Goal: Information Seeking & Learning: Find specific fact

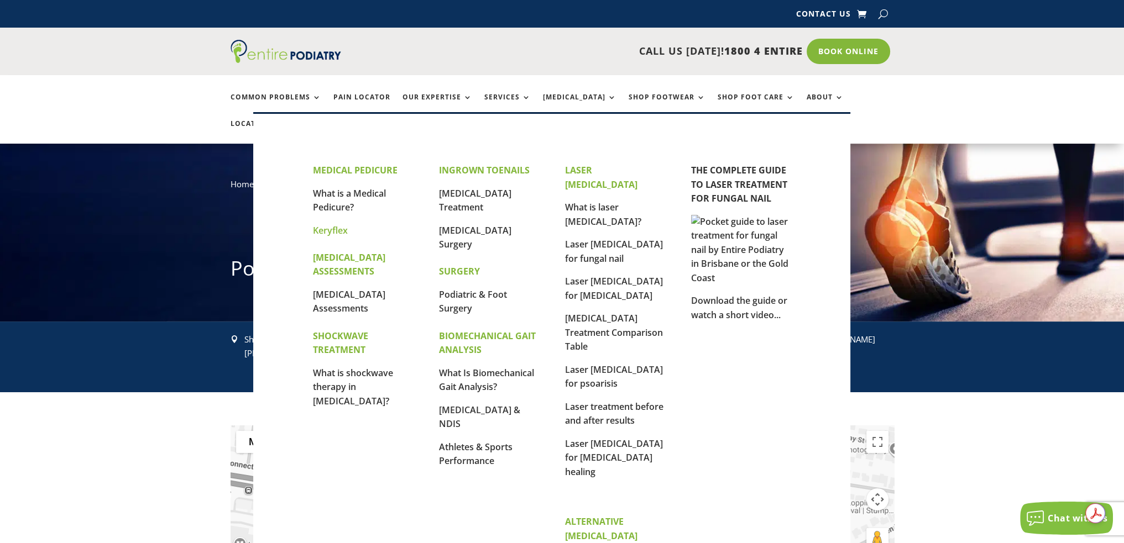
click at [323, 233] on link "Keryflex" at bounding box center [330, 230] width 35 height 12
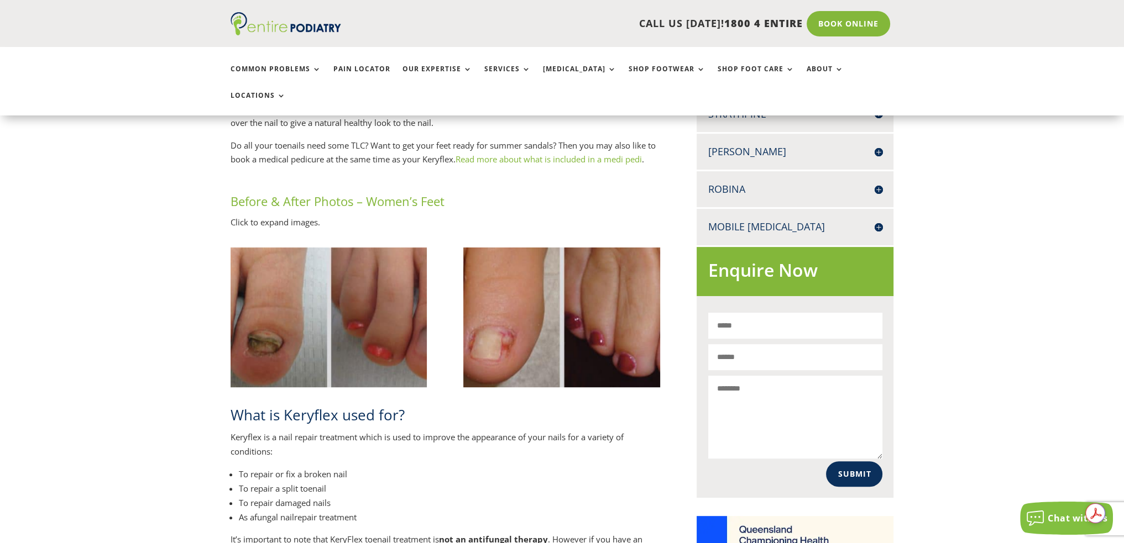
scroll to position [578, 0]
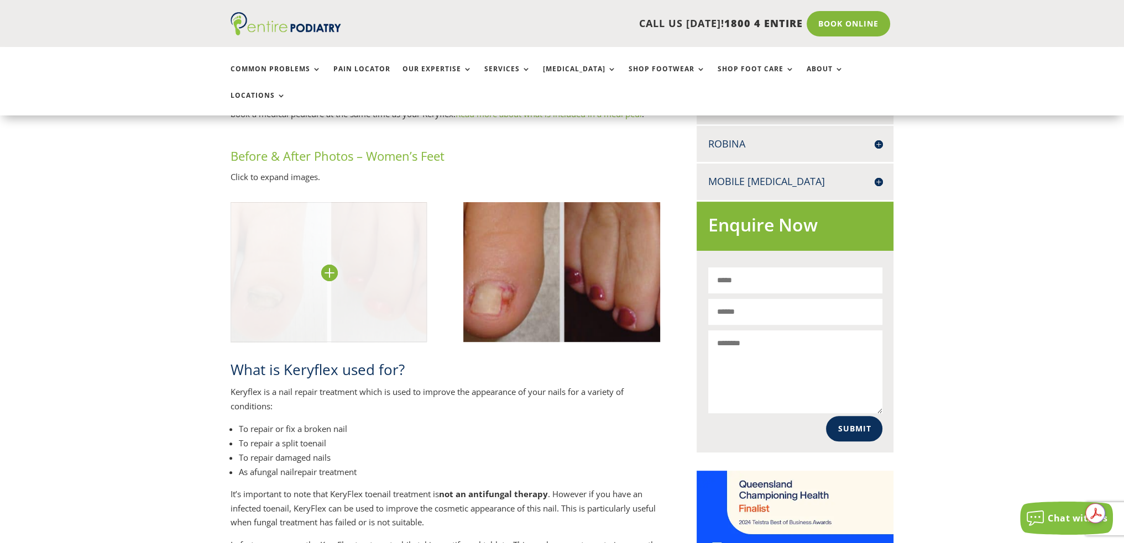
click at [331, 245] on img at bounding box center [329, 272] width 197 height 140
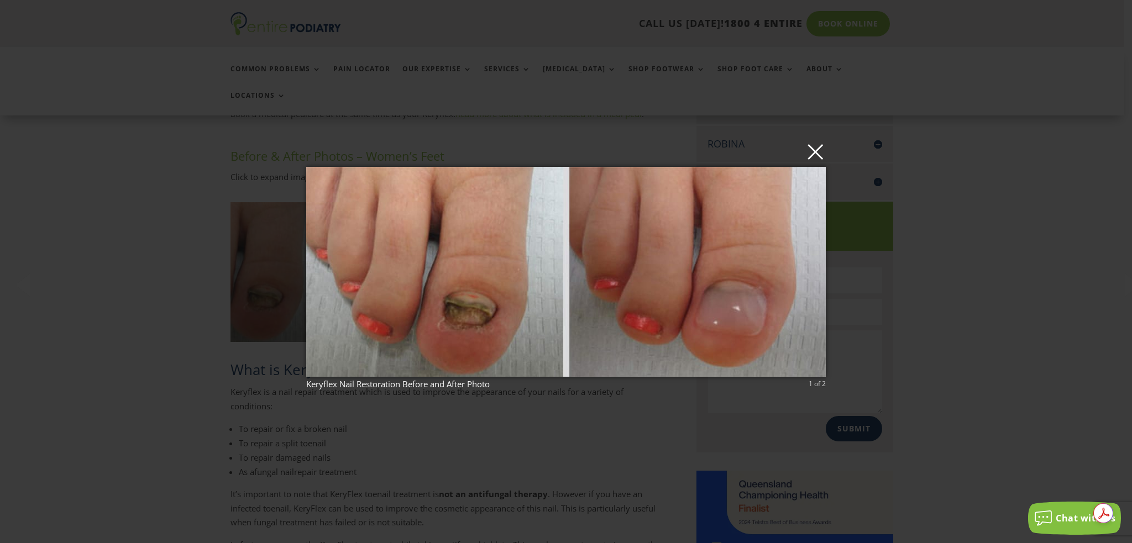
click at [814, 154] on button "×" at bounding box center [570, 151] width 520 height 24
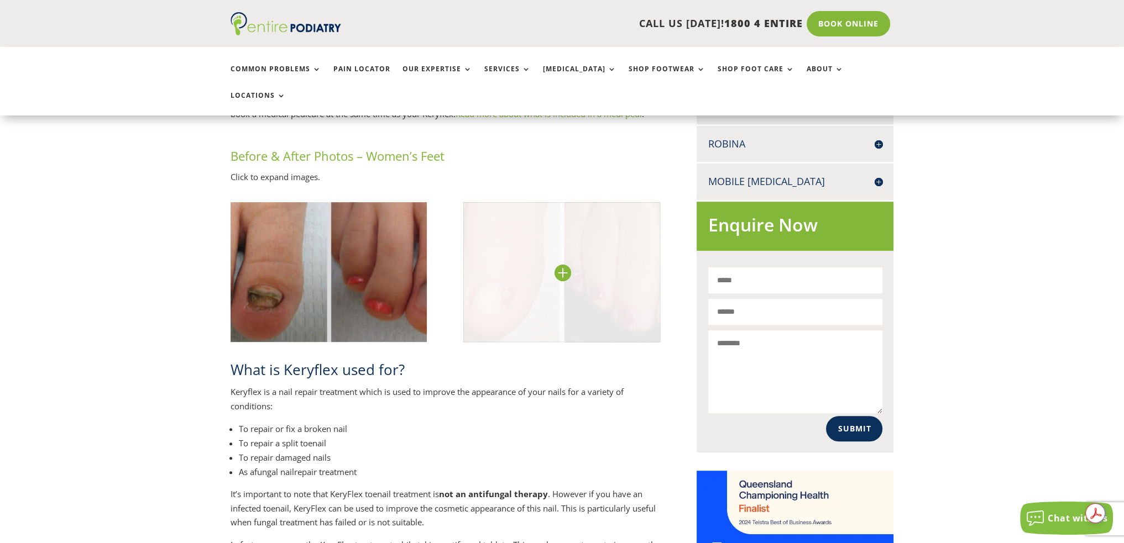
click at [563, 240] on img at bounding box center [561, 272] width 197 height 140
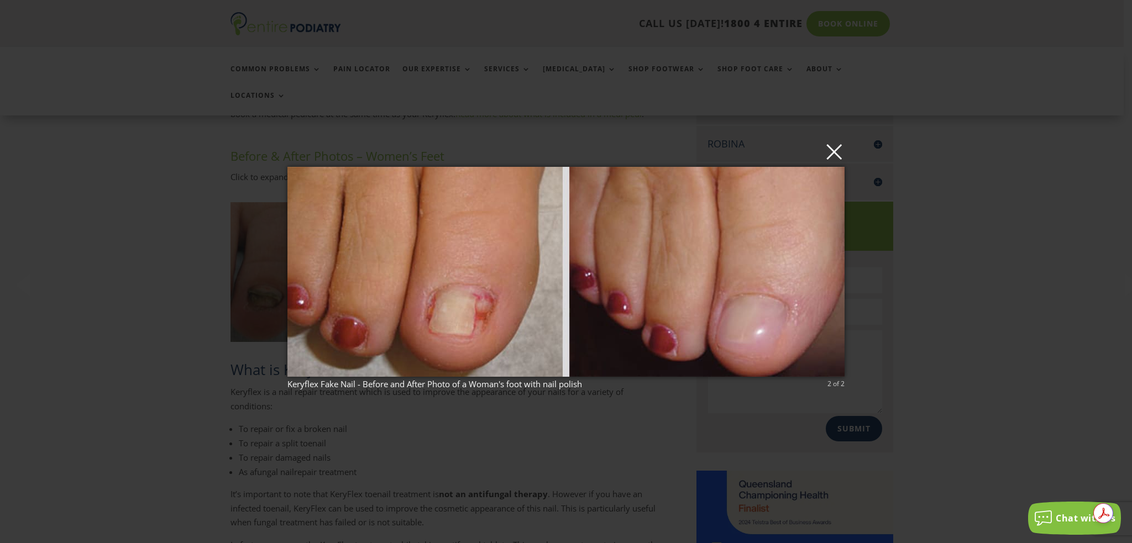
click at [838, 156] on button "×" at bounding box center [569, 151] width 557 height 24
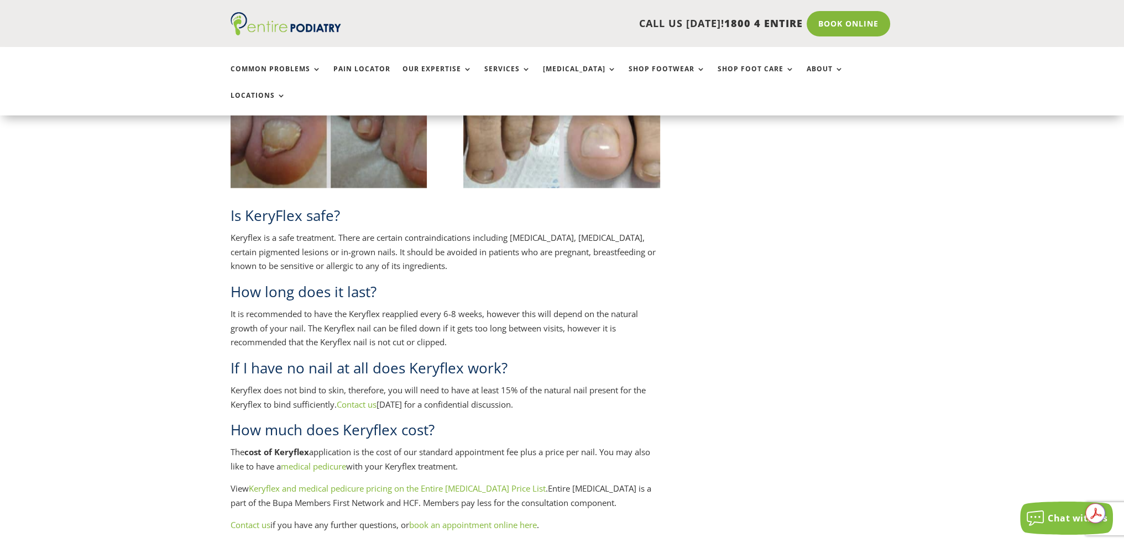
scroll to position [2173, 0]
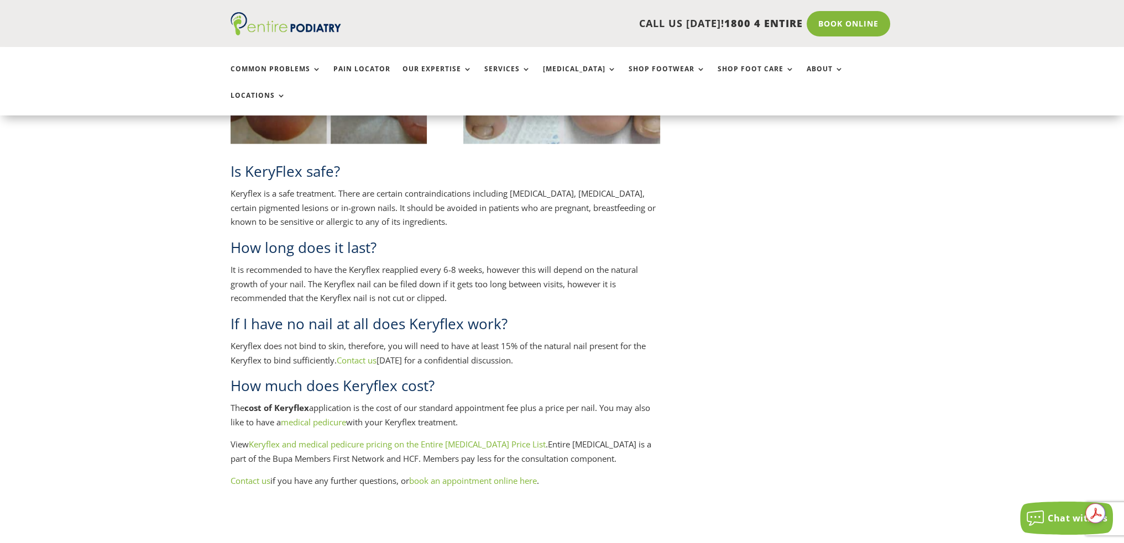
click at [422, 439] on link "Keryflex and medical pedicure pricing on the Entire Podiatry Price List" at bounding box center [397, 444] width 297 height 11
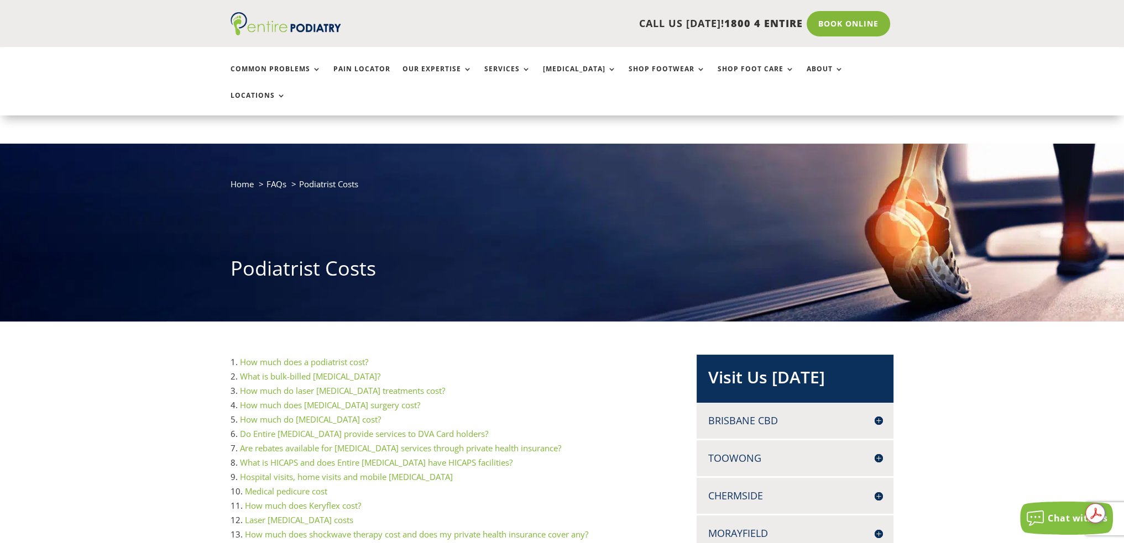
scroll to position [44, 0]
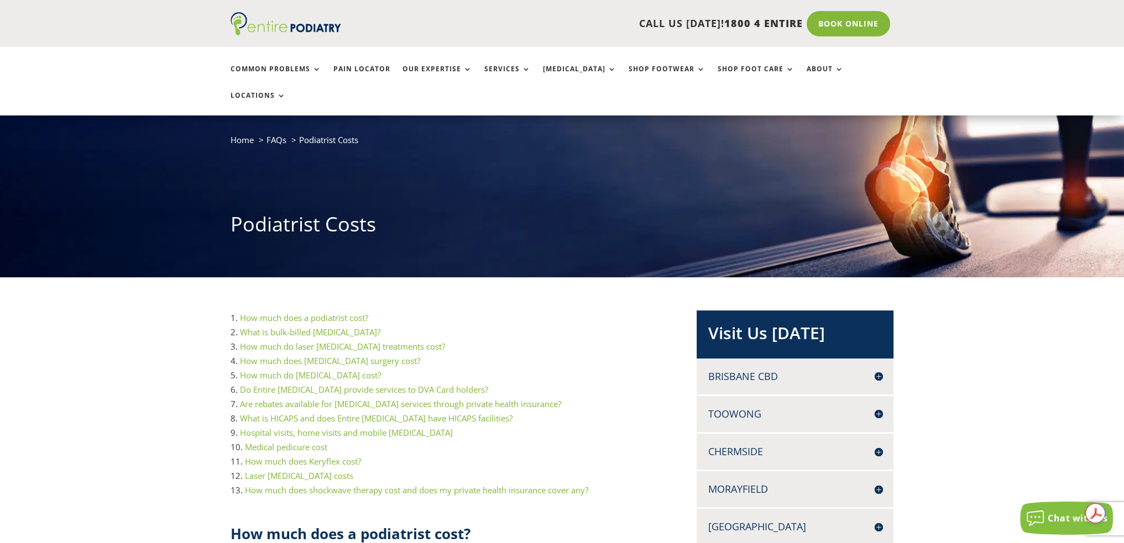
click at [263, 456] on link "How much does Keryflex cost?" at bounding box center [303, 461] width 116 height 11
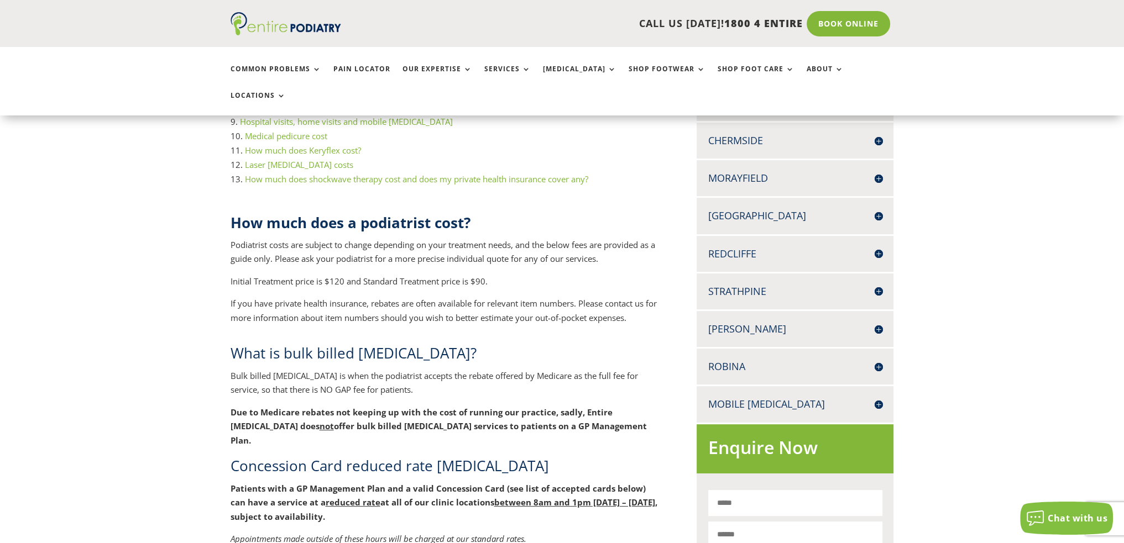
scroll to position [0, 0]
